Goal: Information Seeking & Learning: Learn about a topic

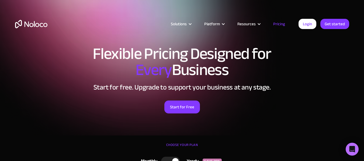
click at [282, 23] on link "Pricing" at bounding box center [279, 23] width 25 height 7
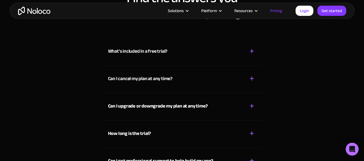
scroll to position [2380, 0]
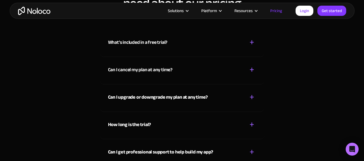
click at [251, 43] on div "+" at bounding box center [252, 42] width 5 height 9
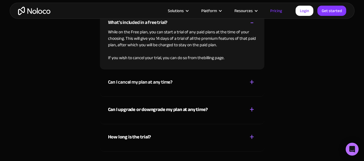
scroll to position [2400, 0]
click at [222, 113] on div "Can I upgrade or downgrade my plan at any time? + -" at bounding box center [182, 106] width 148 height 19
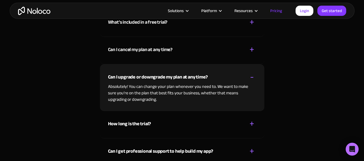
click at [217, 127] on div "How long is the trial? + -" at bounding box center [182, 120] width 148 height 19
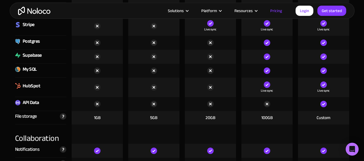
scroll to position [867, 0]
